Goal: Find specific fact: Find specific fact

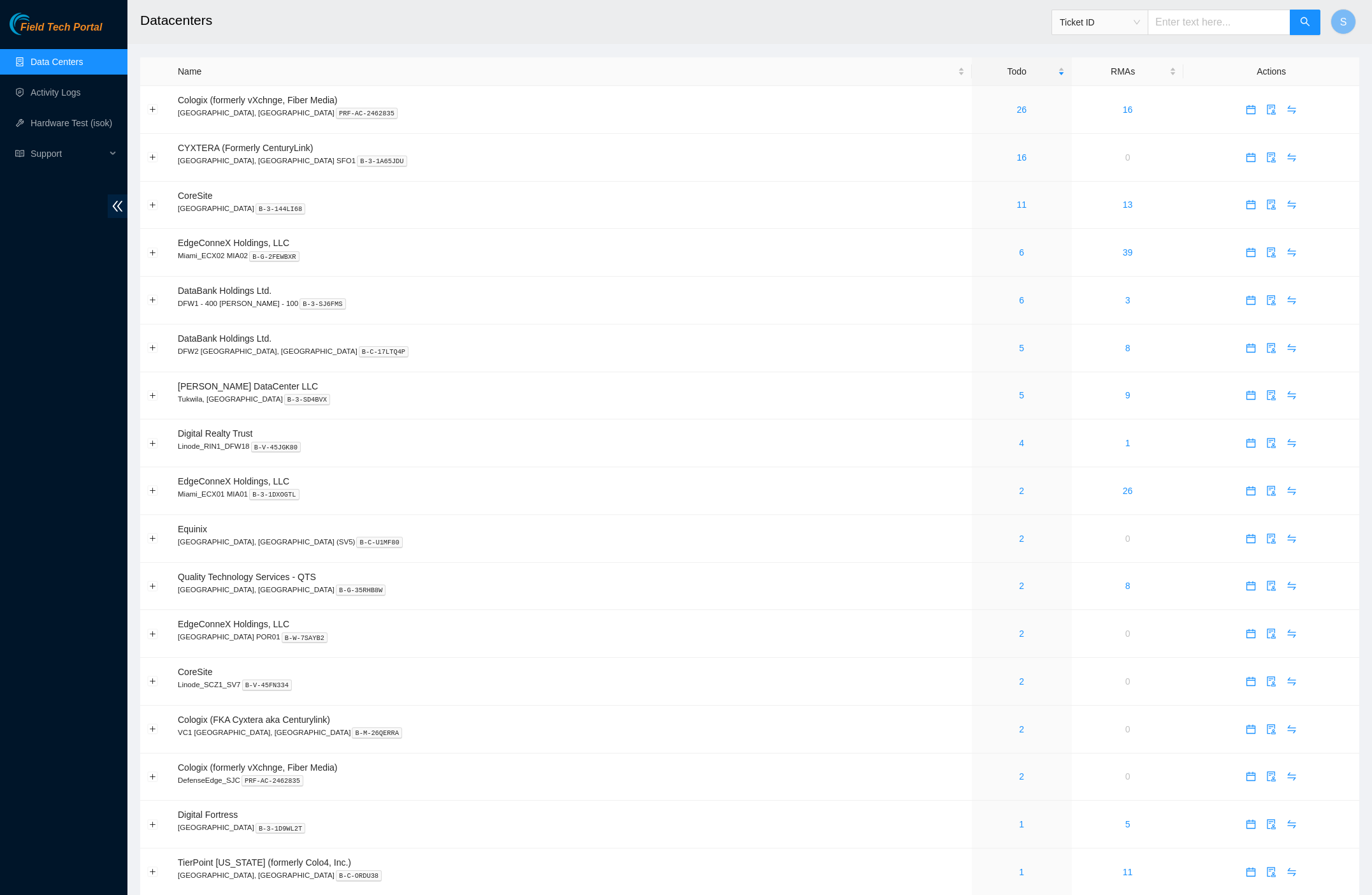
scroll to position [431, 0]
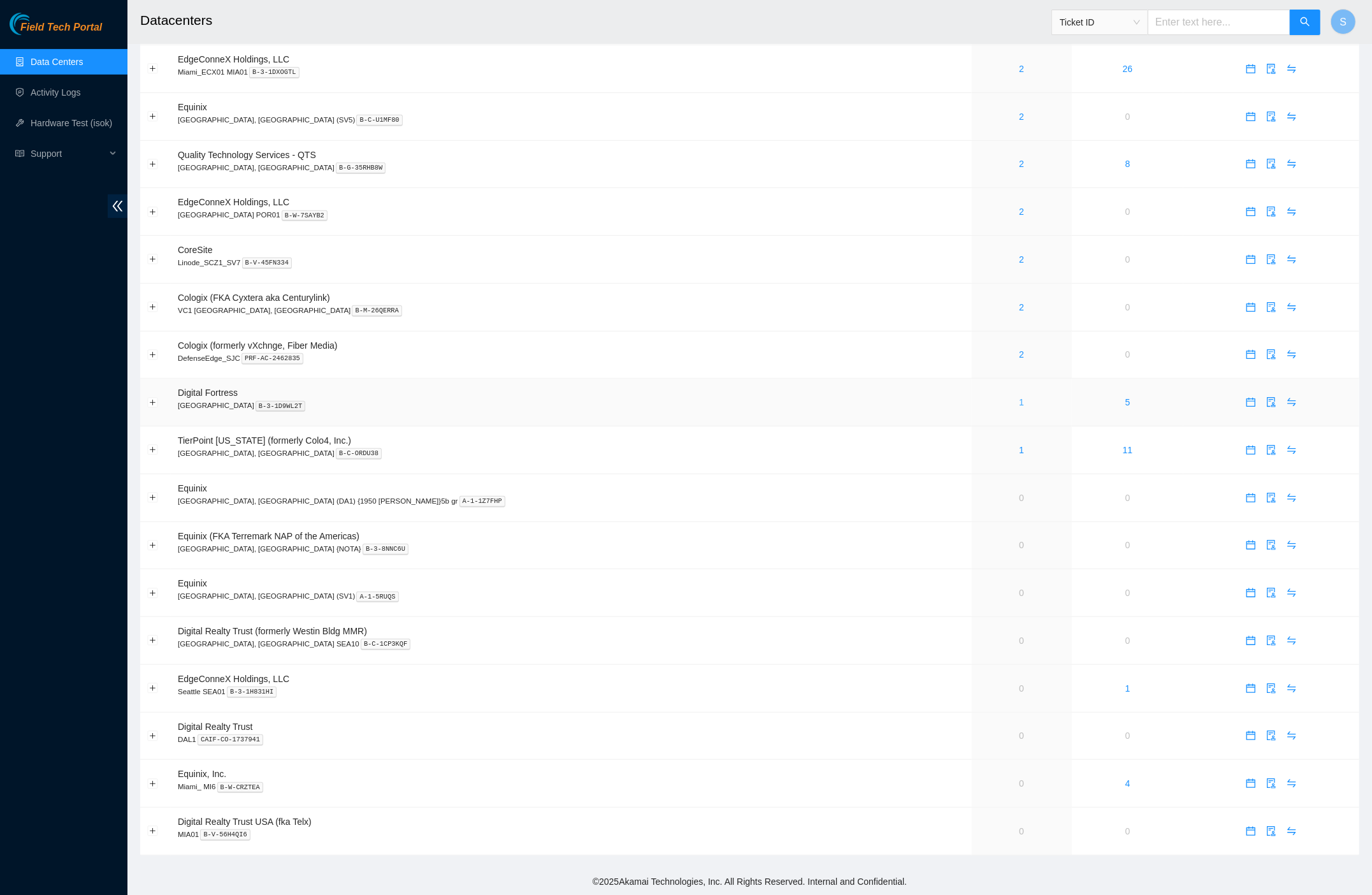
click at [1019, 402] on link "1" at bounding box center [1022, 402] width 5 height 10
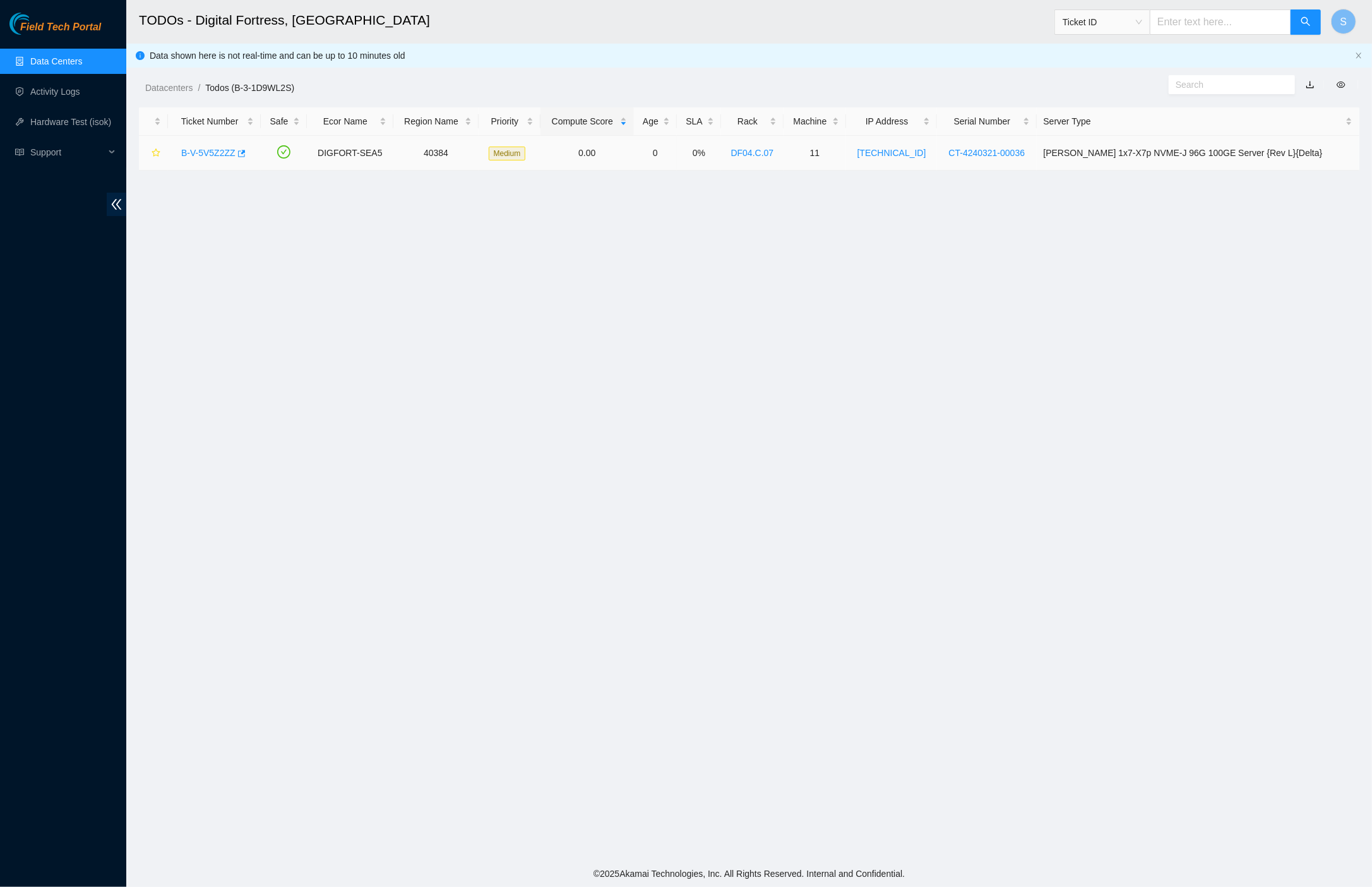
click at [229, 152] on link "B-V-5V5Z2ZZ" at bounding box center [208, 152] width 54 height 10
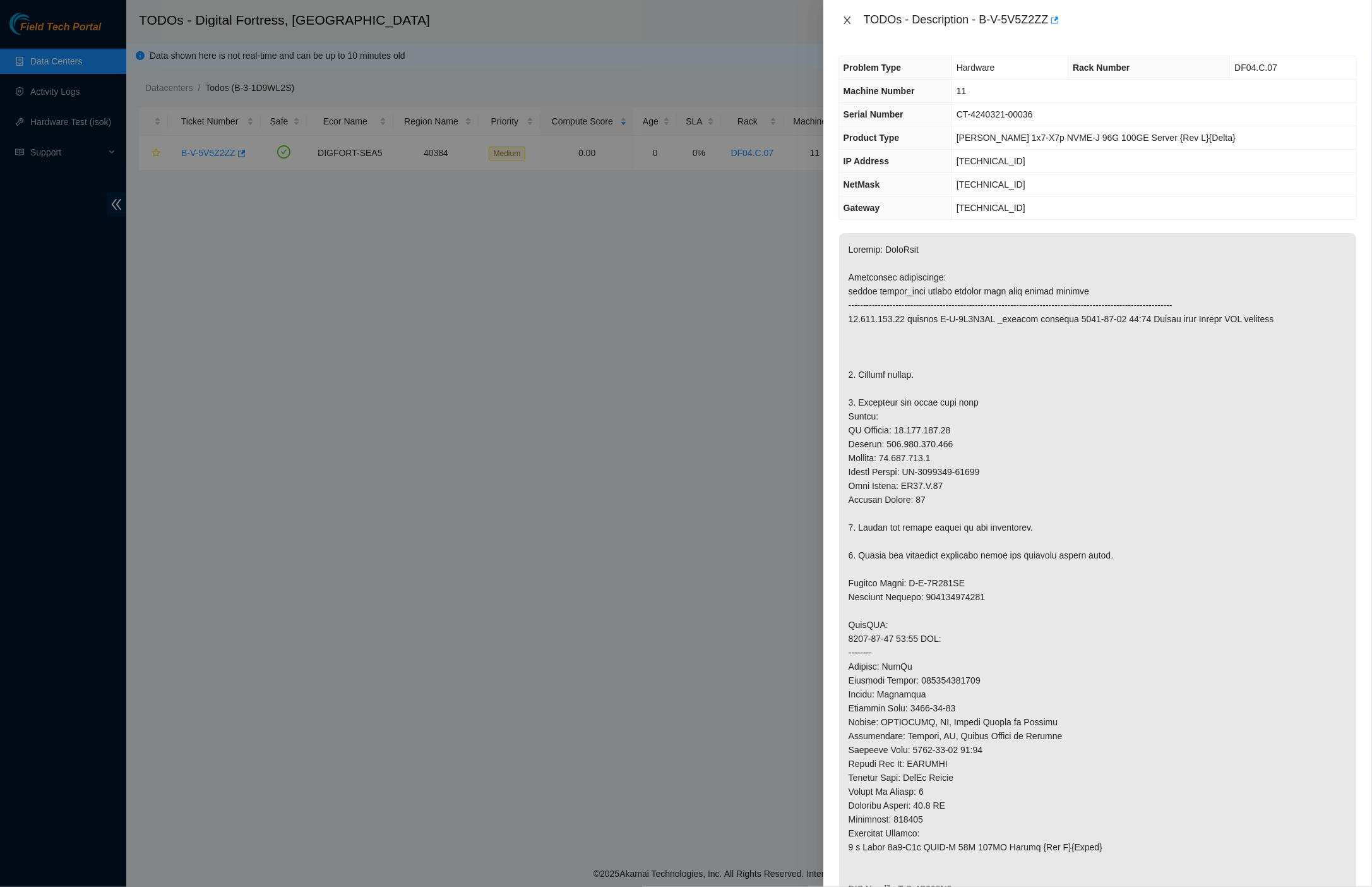
click at [848, 18] on icon "close" at bounding box center [847, 20] width 10 height 10
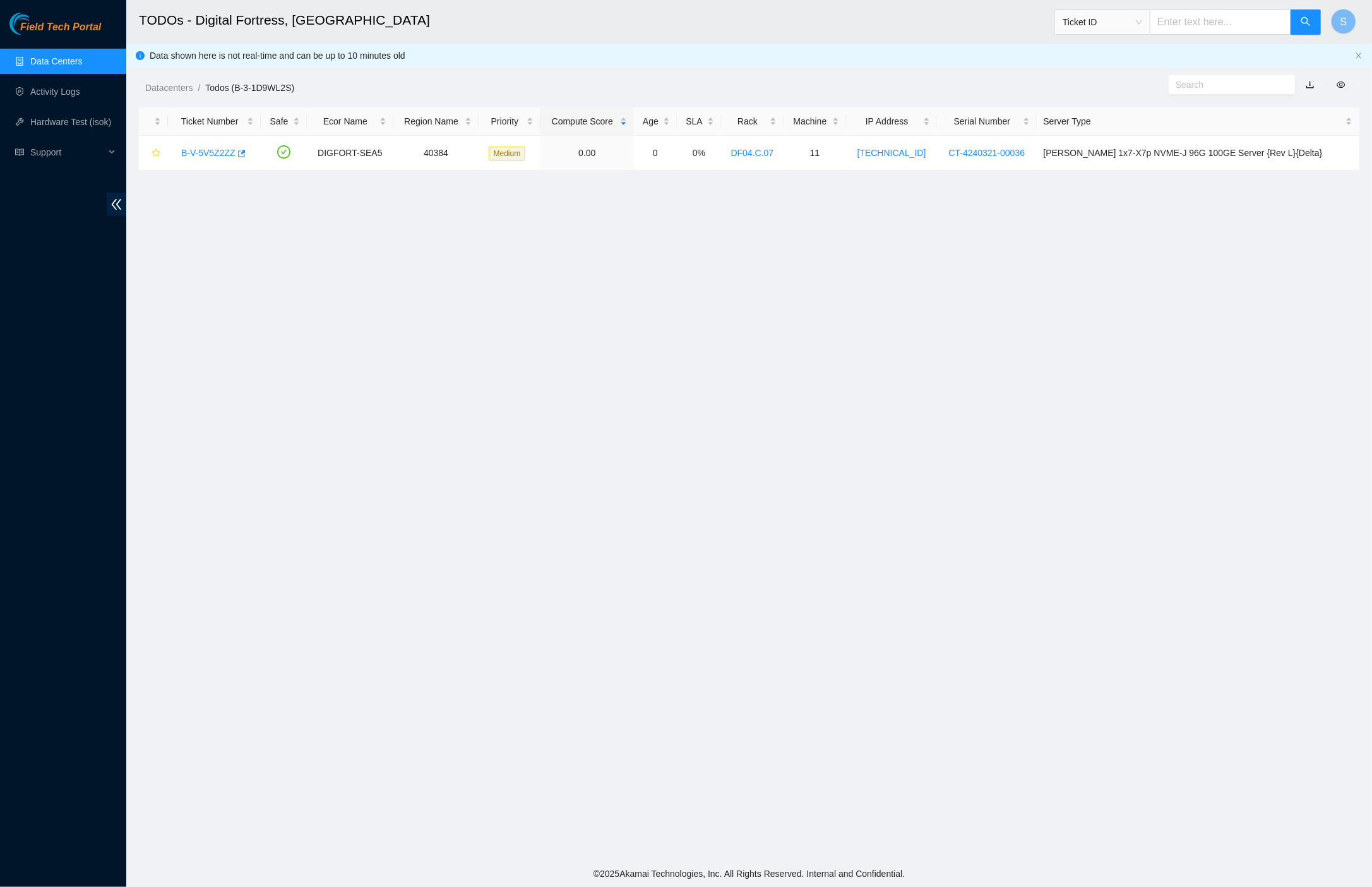
click at [68, 26] on span "Field Tech Portal" at bounding box center [60, 28] width 81 height 12
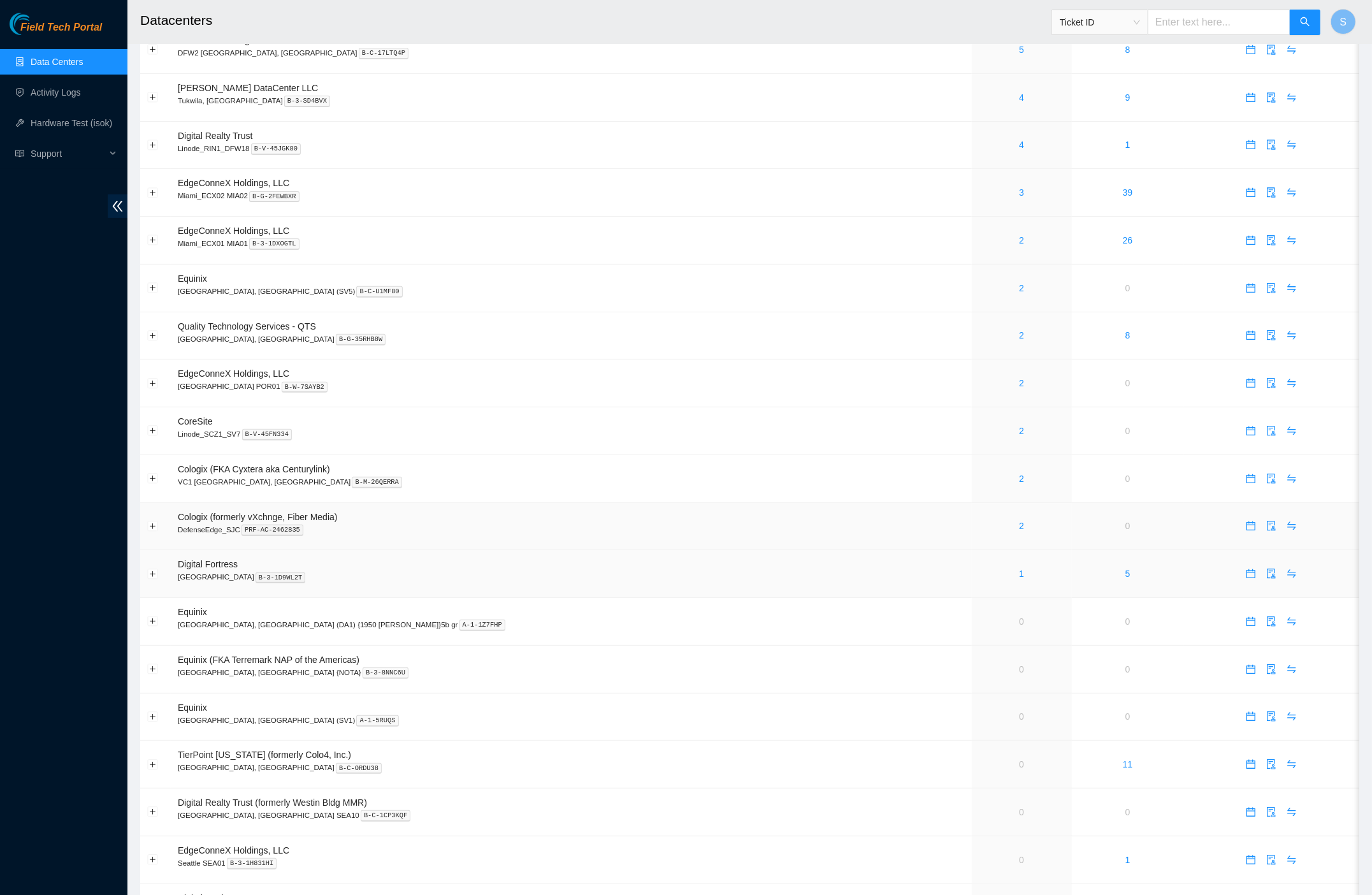
scroll to position [194, 0]
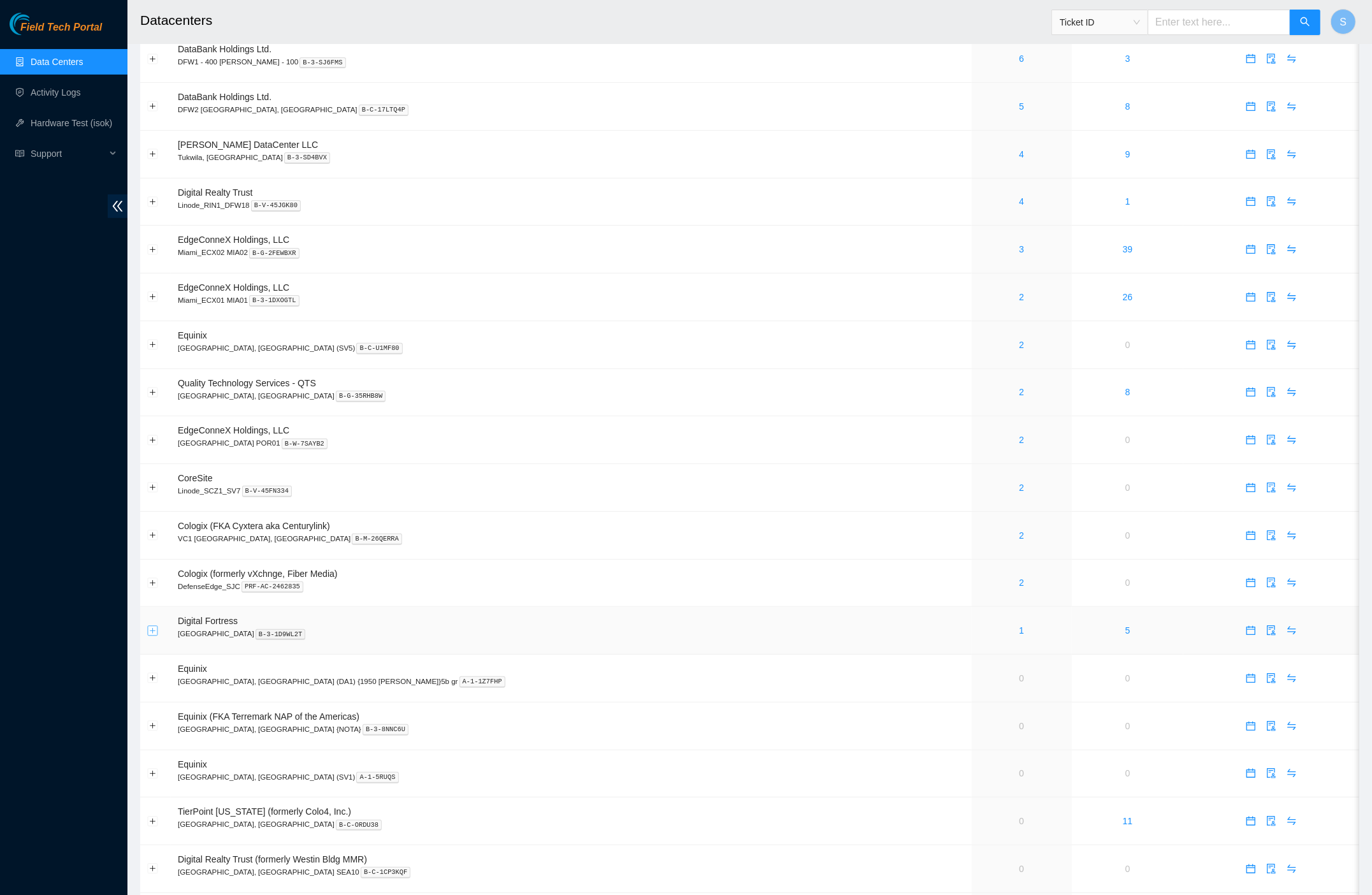
click at [154, 633] on button "Expand row" at bounding box center [152, 630] width 10 height 10
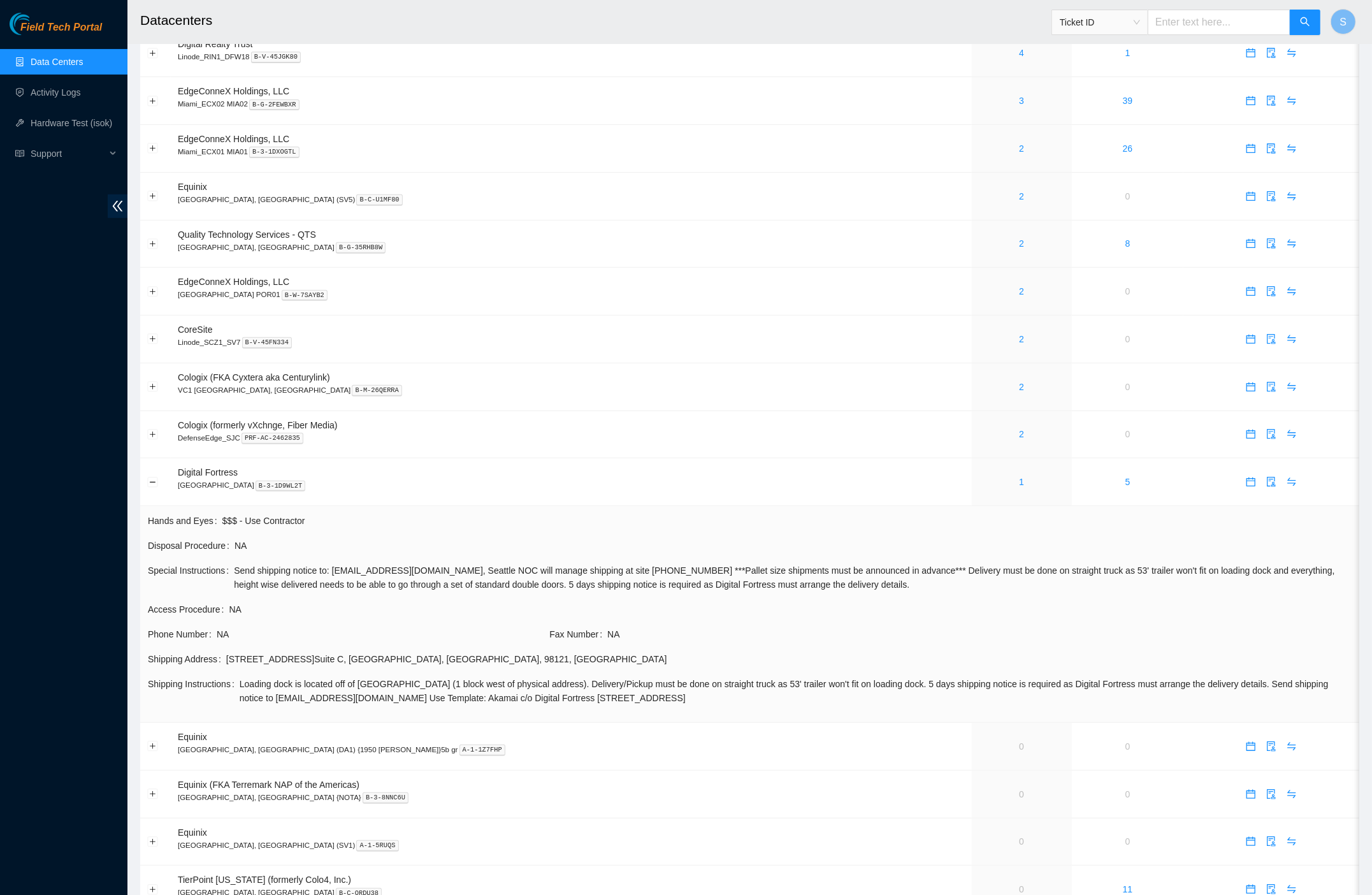
scroll to position [314, 0]
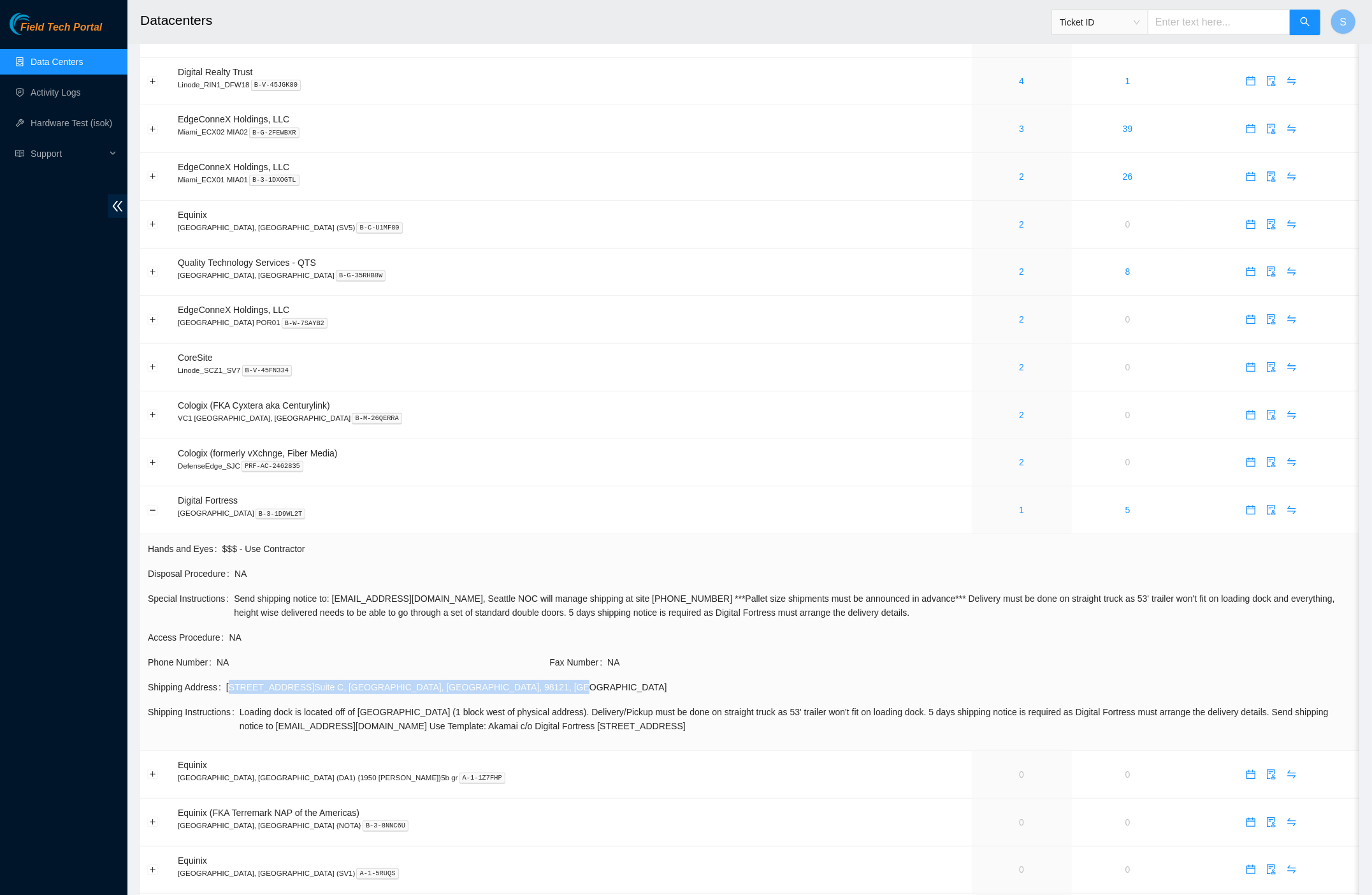
drag, startPoint x: 231, startPoint y: 688, endPoint x: 452, endPoint y: 693, distance: 221.1
click at [467, 692] on div "3101 Western Ave Suite C , Seattle , WA , 98121 , USA" at bounding box center [789, 687] width 1125 height 14
copy div "3101 Western Ave Suite C , Seattle , WA , 98121 , USA"
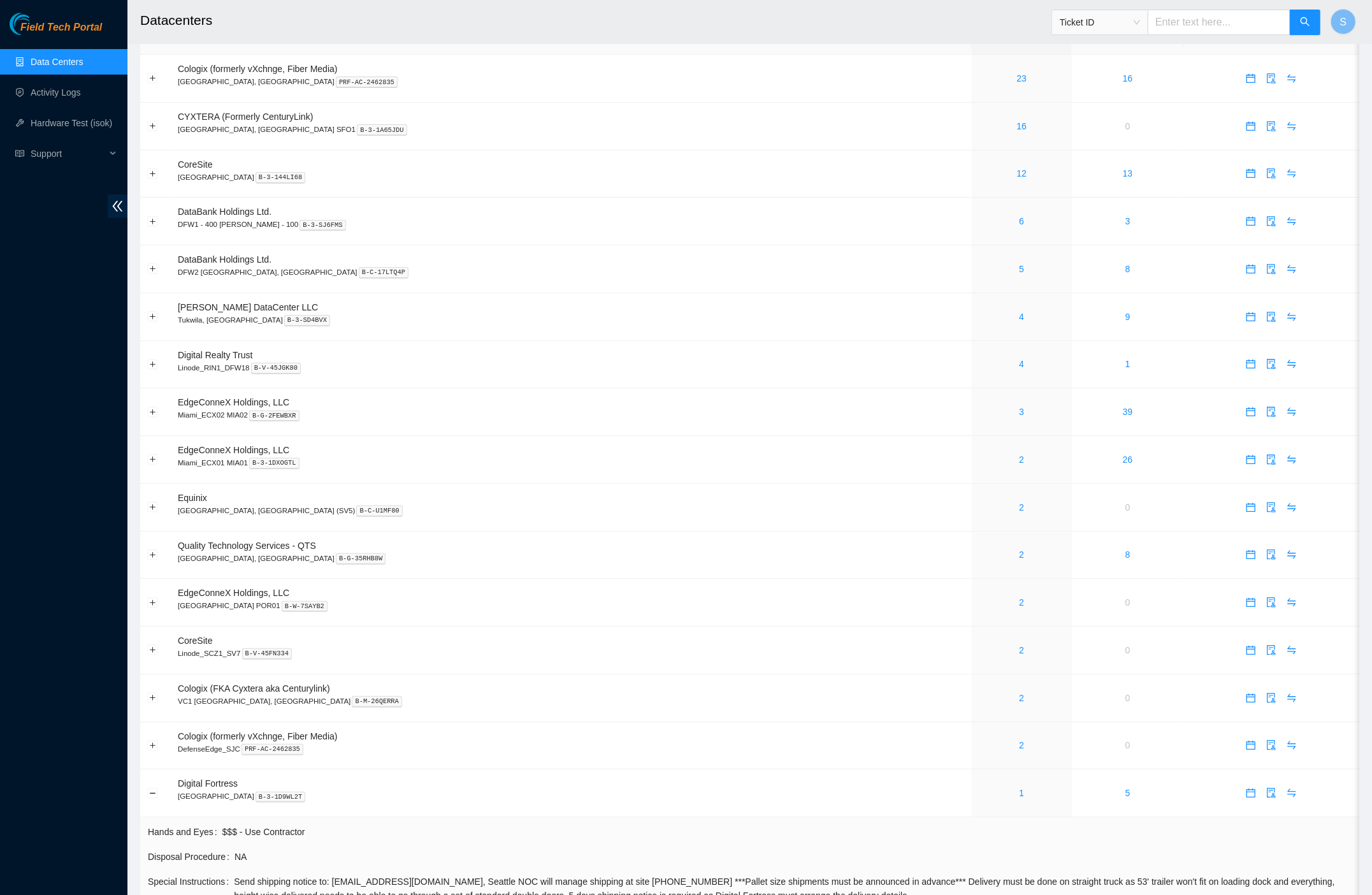
scroll to position [0, 0]
